Goal: Find specific page/section: Find specific page/section

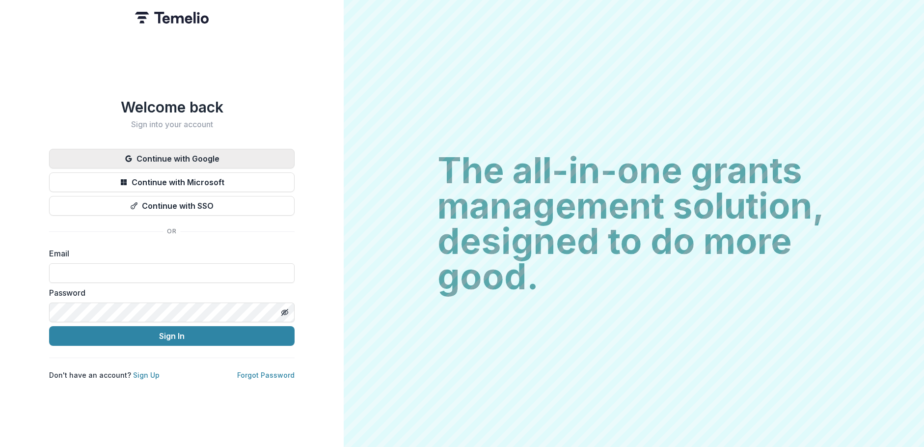
click at [156, 152] on button "Continue with Google" at bounding box center [172, 159] width 246 height 20
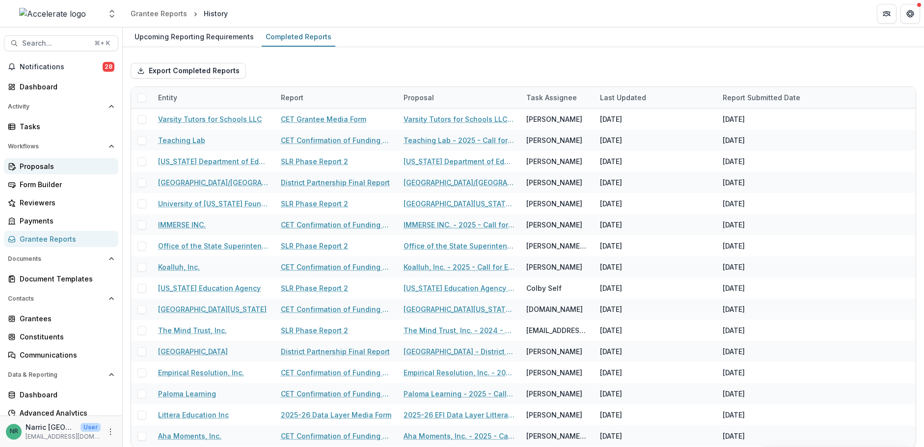
click at [44, 171] on link "Proposals" at bounding box center [61, 166] width 114 height 16
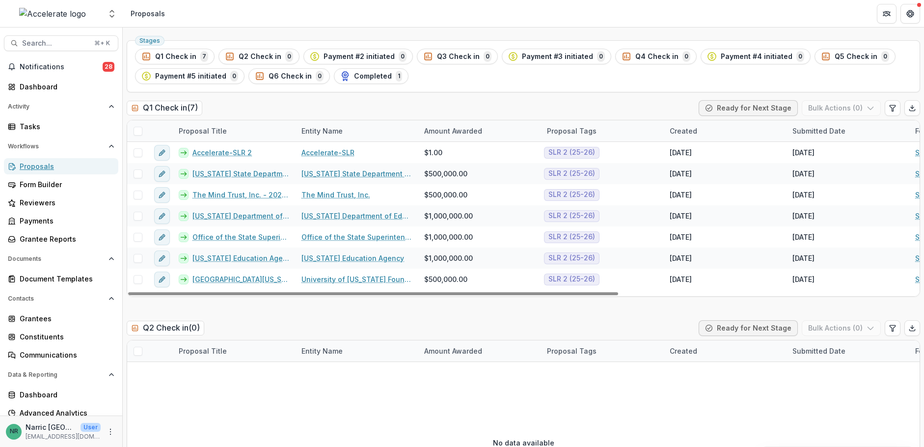
scroll to position [7, 0]
